Goal: Information Seeking & Learning: Learn about a topic

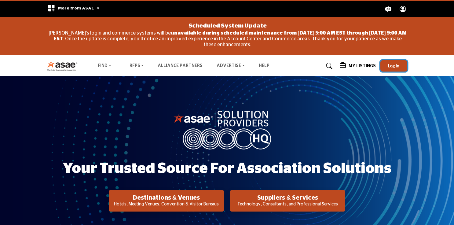
click at [393, 67] on span "Log In" at bounding box center [393, 65] width 11 height 5
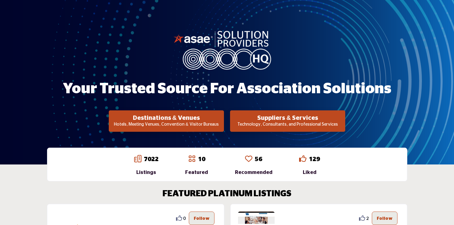
scroll to position [78, 0]
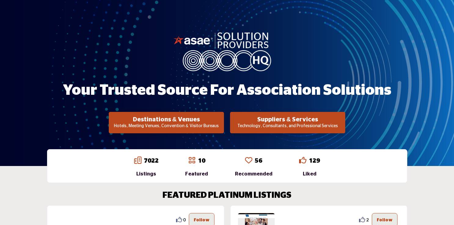
click at [311, 123] on p "Technology, Consultants, and Professional Services" at bounding box center [288, 126] width 112 height 6
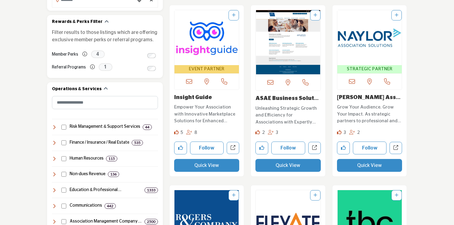
scroll to position [298, 0]
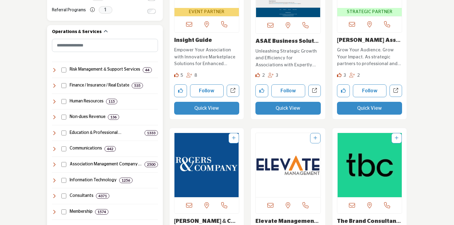
click at [53, 84] on icon at bounding box center [54, 85] width 5 height 5
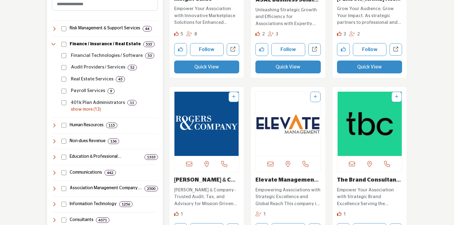
scroll to position [340, 0]
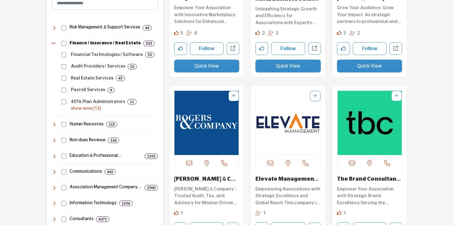
click at [55, 138] on icon at bounding box center [54, 140] width 5 height 5
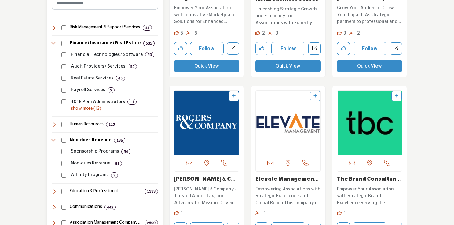
click at [77, 162] on p "Non-dues Revenue" at bounding box center [90, 163] width 39 height 7
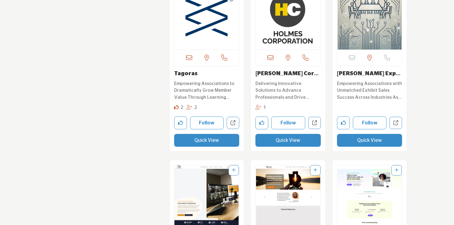
scroll to position [1011, 0]
